Goal: Information Seeking & Learning: Learn about a topic

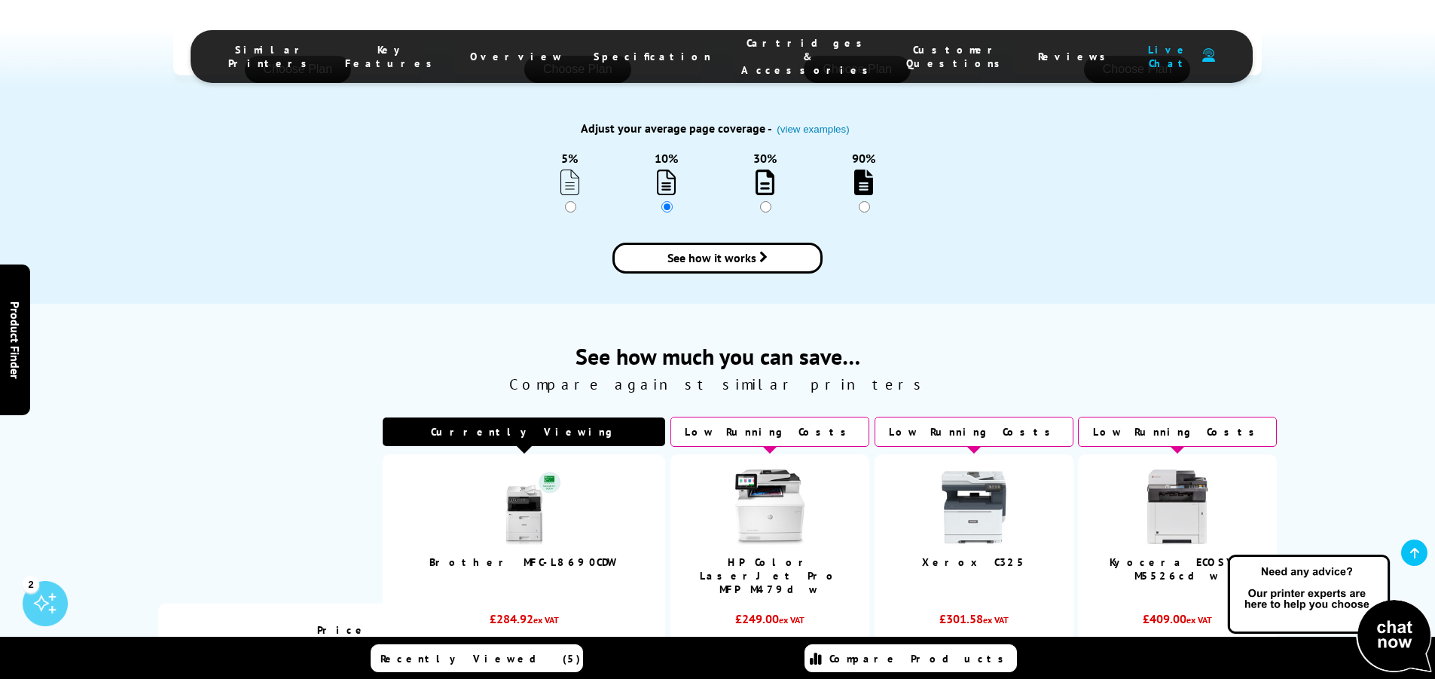
scroll to position [1883, 0]
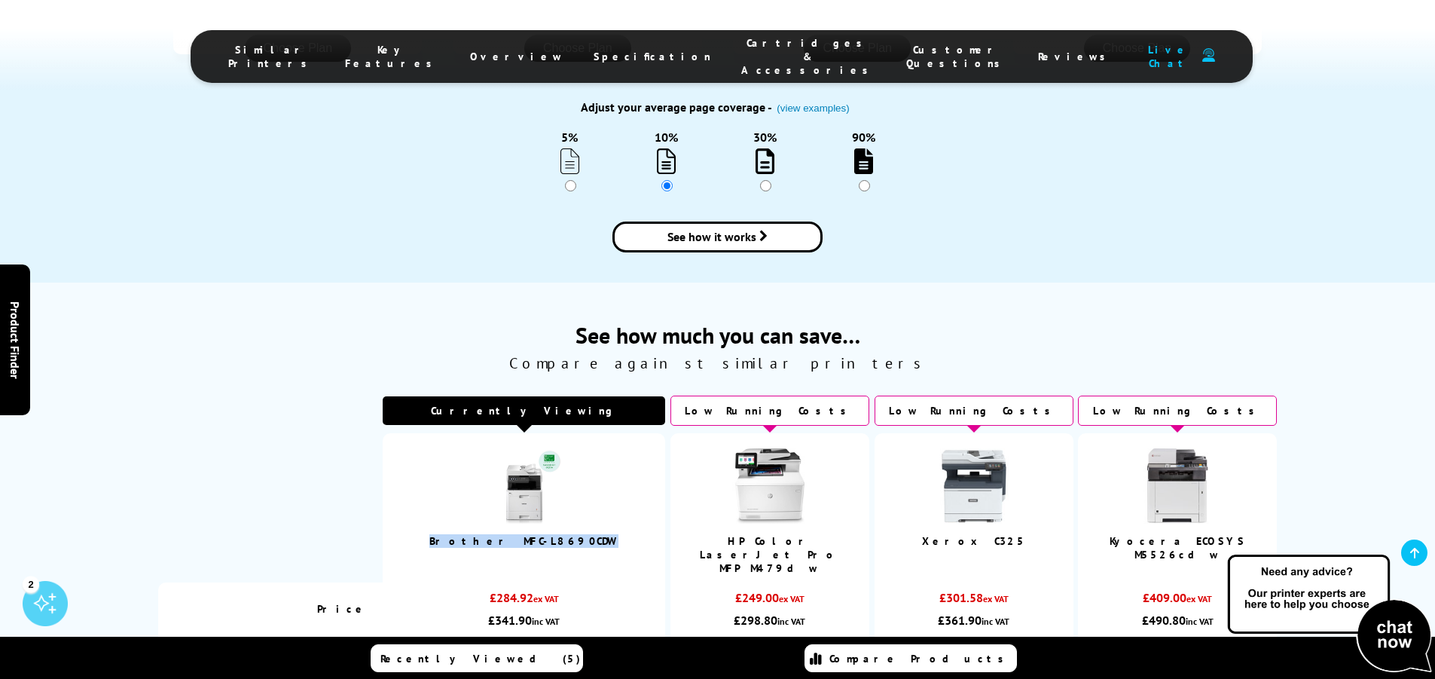
drag, startPoint x: 449, startPoint y: 410, endPoint x: 565, endPoint y: 416, distance: 116.1
click at [565, 433] on td "Brother MFC-L8690CDW" at bounding box center [524, 507] width 282 height 149
copy link "Brother MFC-L8690CDW"
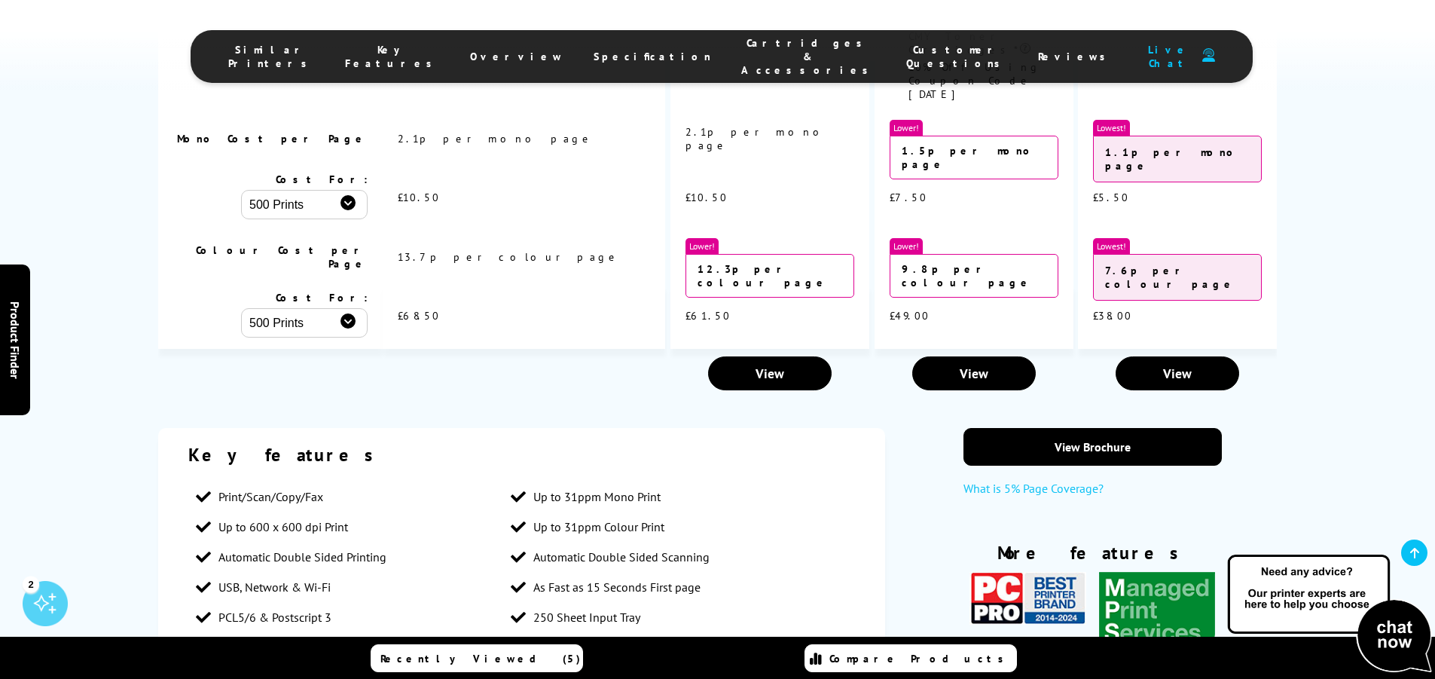
scroll to position [2711, 0]
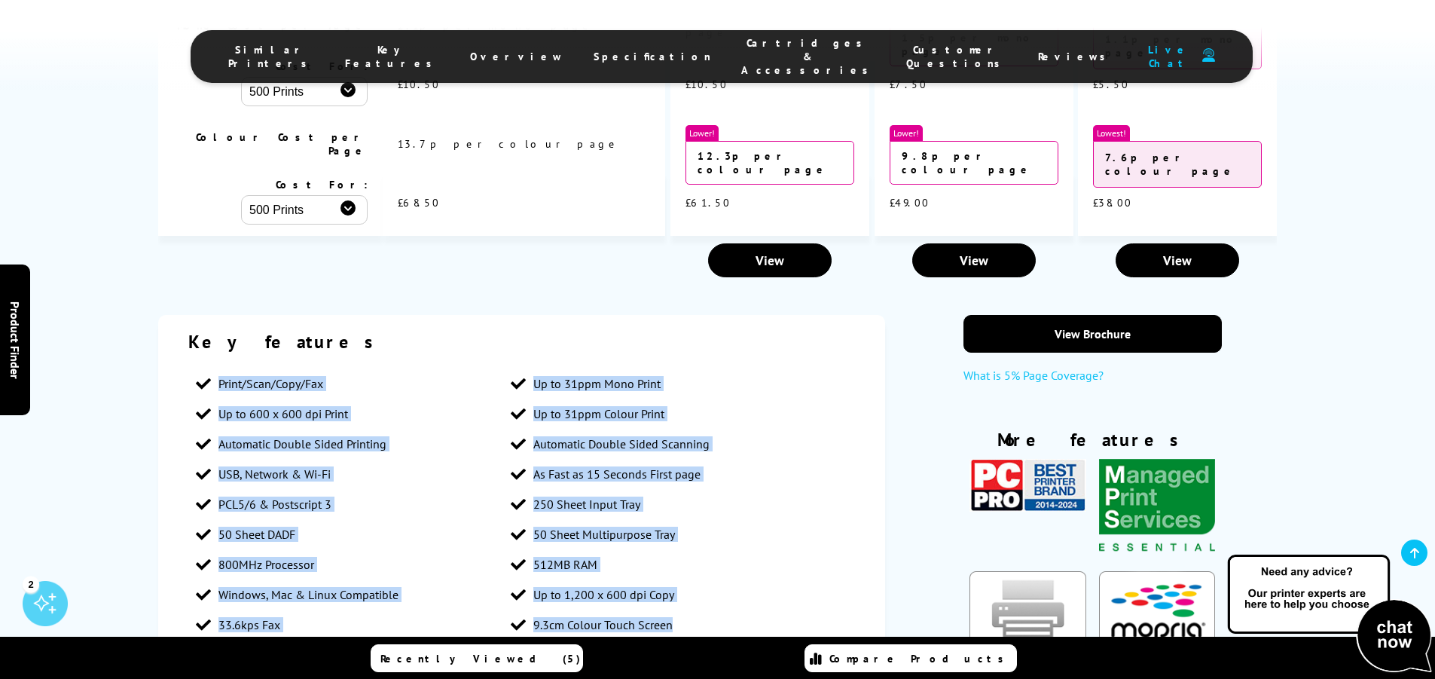
drag, startPoint x: 219, startPoint y: 121, endPoint x: 719, endPoint y: 383, distance: 564.6
click at [717, 382] on div "Key features Print/Scan/Copy/Fax Up to 31ppm Mono Print Up to 600 x 600 dpi Pri…" at bounding box center [521, 485] width 727 height 340
copy ul "Print/Scan/Copy/Fax Up to 31ppm Mono Print Up to 600 x 600 dpi Print Up to 31pp…"
